Goal: Task Accomplishment & Management: Manage account settings

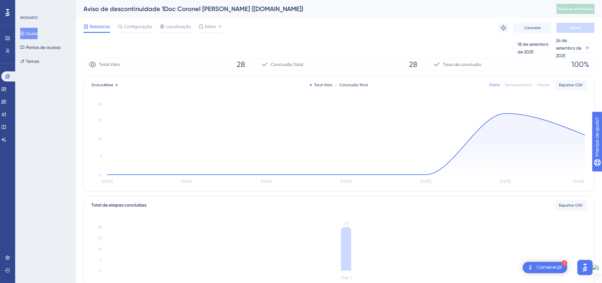
click at [24, 33] on icon at bounding box center [22, 34] width 3 height 4
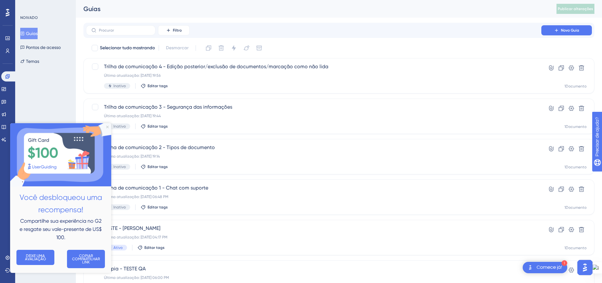
click at [108, 126] on icon "Fechar visualização" at bounding box center [107, 126] width 3 height 3
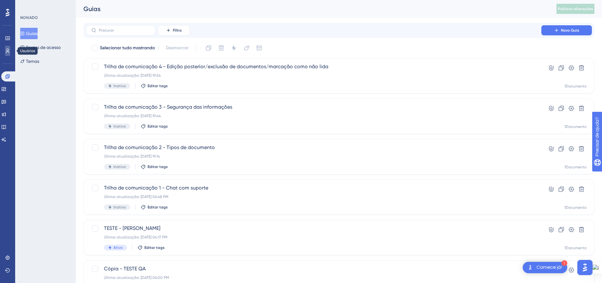
drag, startPoint x: 7, startPoint y: 52, endPoint x: 10, endPoint y: 55, distance: 3.9
click at [7, 52] on icon at bounding box center [7, 50] width 5 height 5
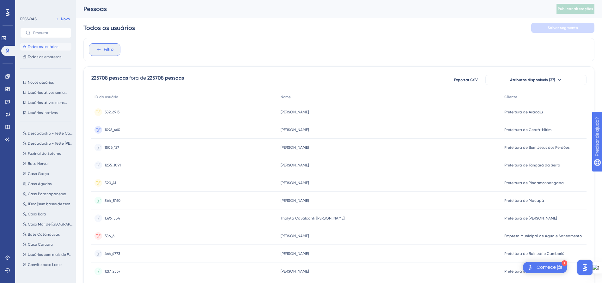
click at [100, 49] on icon at bounding box center [99, 50] width 6 height 6
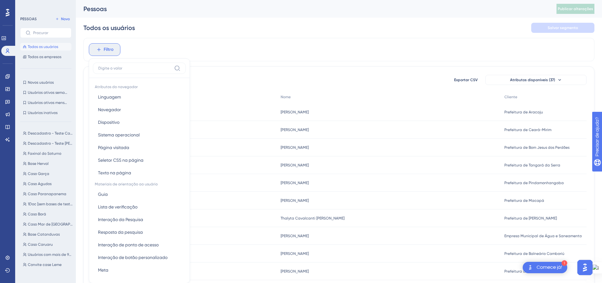
click at [102, 48] on button "Filtro" at bounding box center [105, 49] width 32 height 13
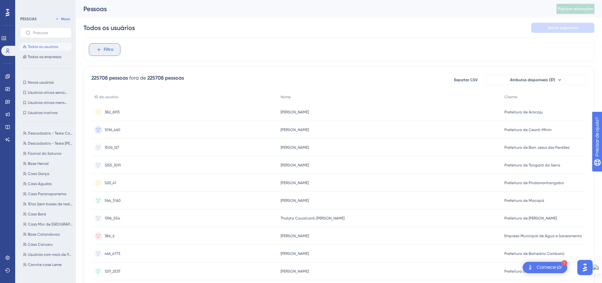
click at [102, 48] on button "Filtro" at bounding box center [105, 49] width 32 height 13
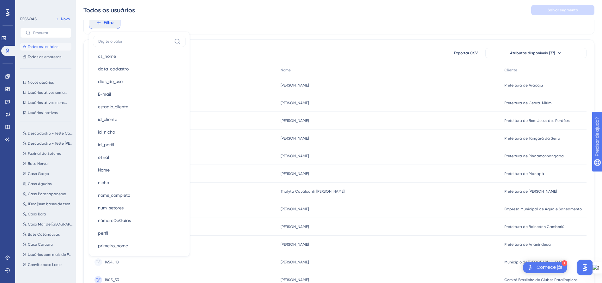
scroll to position [442, 0]
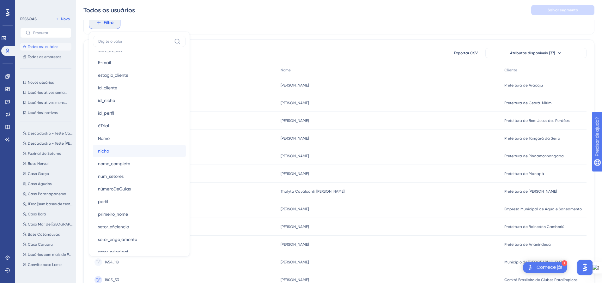
click at [146, 152] on button "[PERSON_NAME]" at bounding box center [139, 151] width 93 height 13
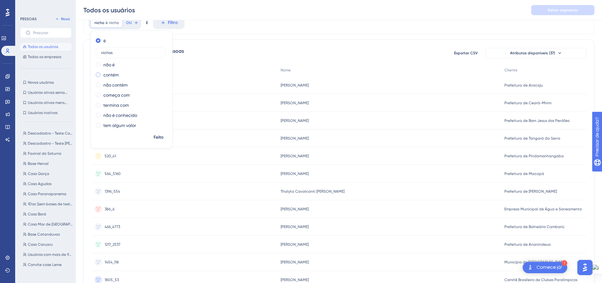
type input "nichos"
click at [99, 76] on span at bounding box center [98, 74] width 5 height 5
click at [102, 73] on input "radio" at bounding box center [102, 73] width 0 height 0
click at [250, 50] on div "225708 pessoas fora de 225708 pessoas Exportar CSV Atributos disponíveis (37)" at bounding box center [338, 52] width 495 height 11
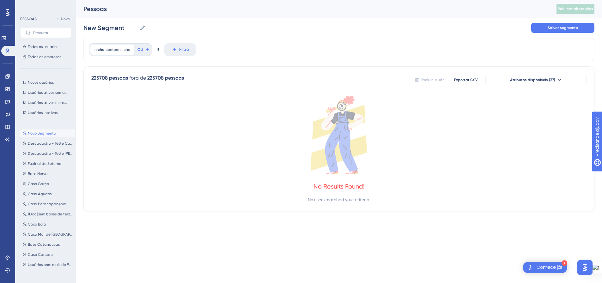
scroll to position [0, 0]
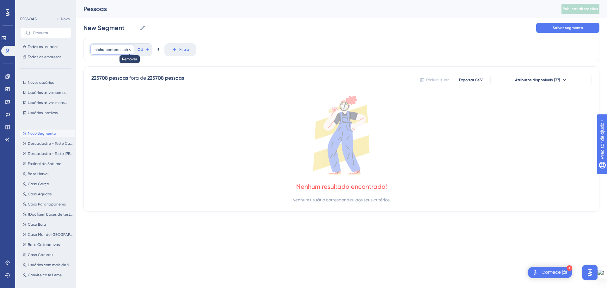
click at [129, 50] on icon at bounding box center [130, 50] width 4 height 4
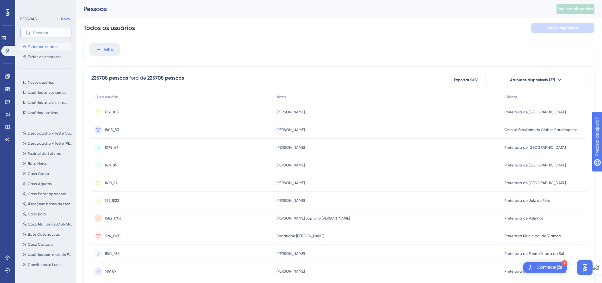
click at [41, 33] on input "text" at bounding box center [49, 33] width 33 height 4
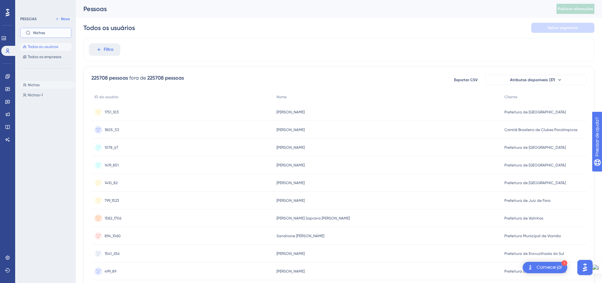
type input "Nichos"
click at [30, 85] on font "Nichos" at bounding box center [34, 85] width 12 height 4
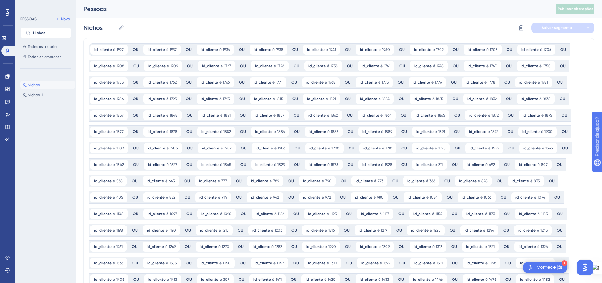
click at [33, 95] on font "Nichos-1" at bounding box center [35, 95] width 15 height 4
type input "Nichos-1"
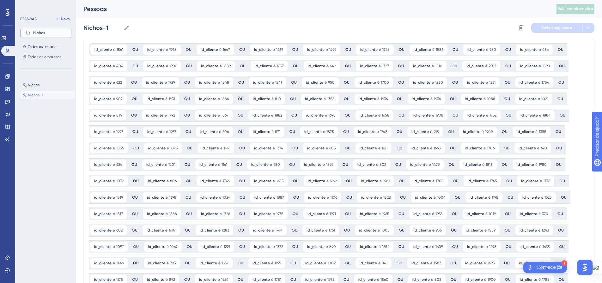
click at [42, 34] on input "Nichos" at bounding box center [49, 33] width 33 height 4
type input "Pr"
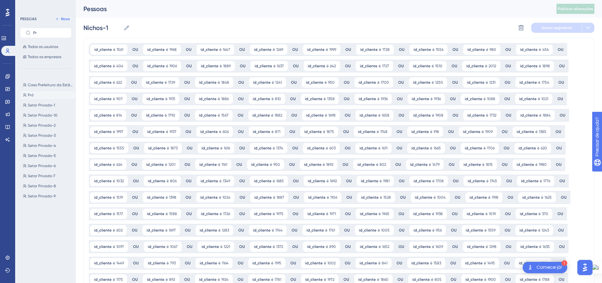
click at [32, 94] on font "Pró" at bounding box center [31, 95] width 6 height 4
type input "Pro"
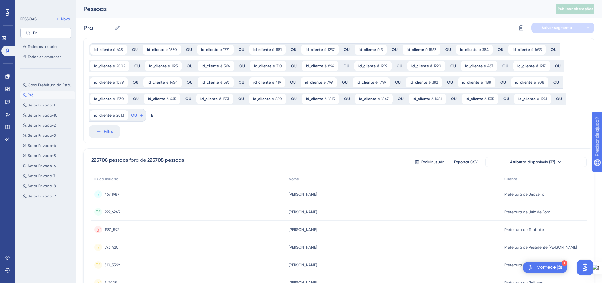
click at [36, 30] on label "Pr" at bounding box center [45, 33] width 51 height 10
click at [36, 31] on input "Pr" at bounding box center [49, 33] width 33 height 4
type input "P"
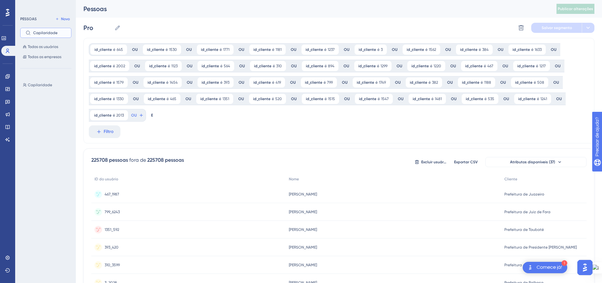
click at [59, 33] on input "Capilaridade" at bounding box center [49, 33] width 33 height 4
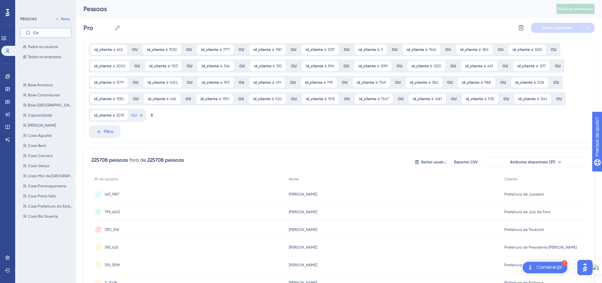
type input "C"
click at [41, 176] on font "Essencial" at bounding box center [36, 177] width 16 height 4
type input "Core"
